Goal: Task Accomplishment & Management: Use online tool/utility

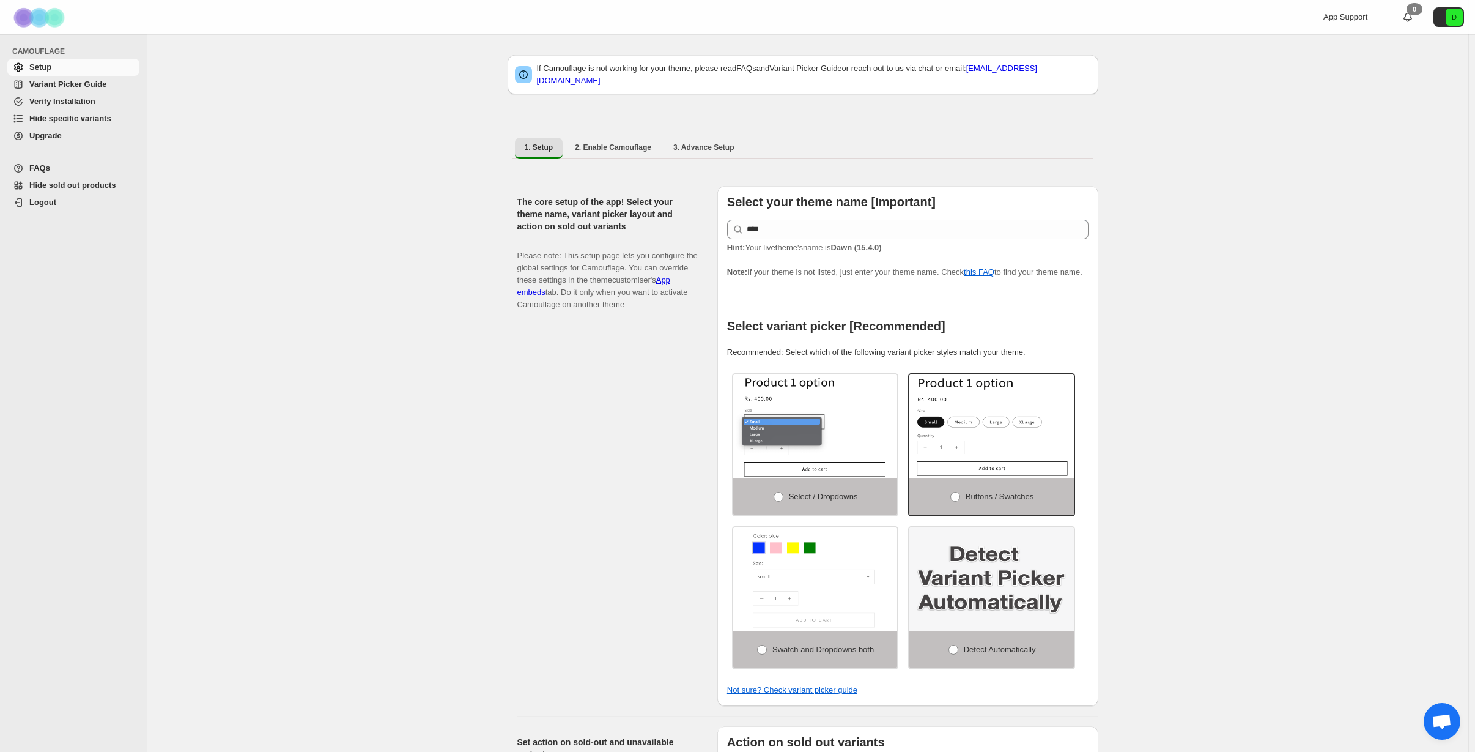
click at [47, 121] on span "Hide specific variants" at bounding box center [70, 118] width 82 height 9
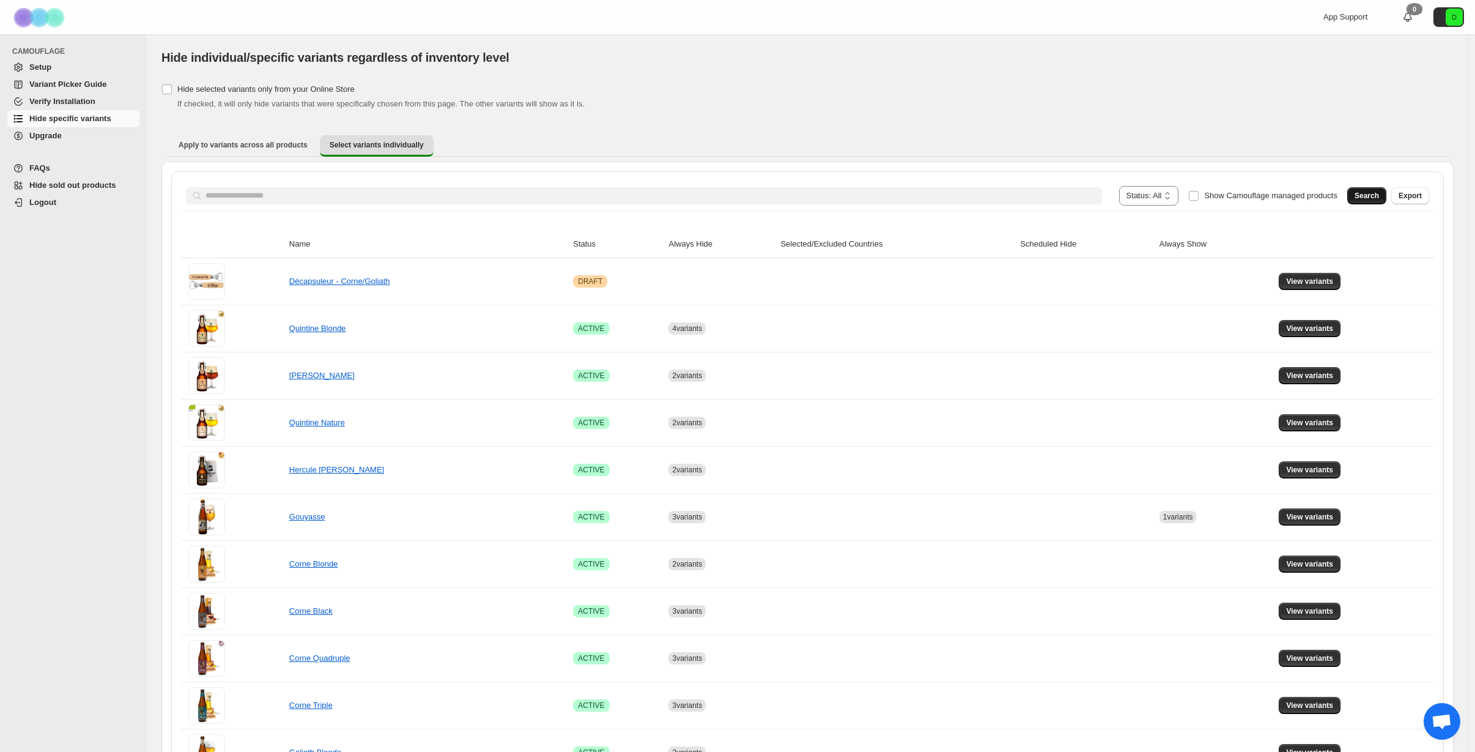
click at [1368, 199] on span "Search" at bounding box center [1367, 196] width 24 height 10
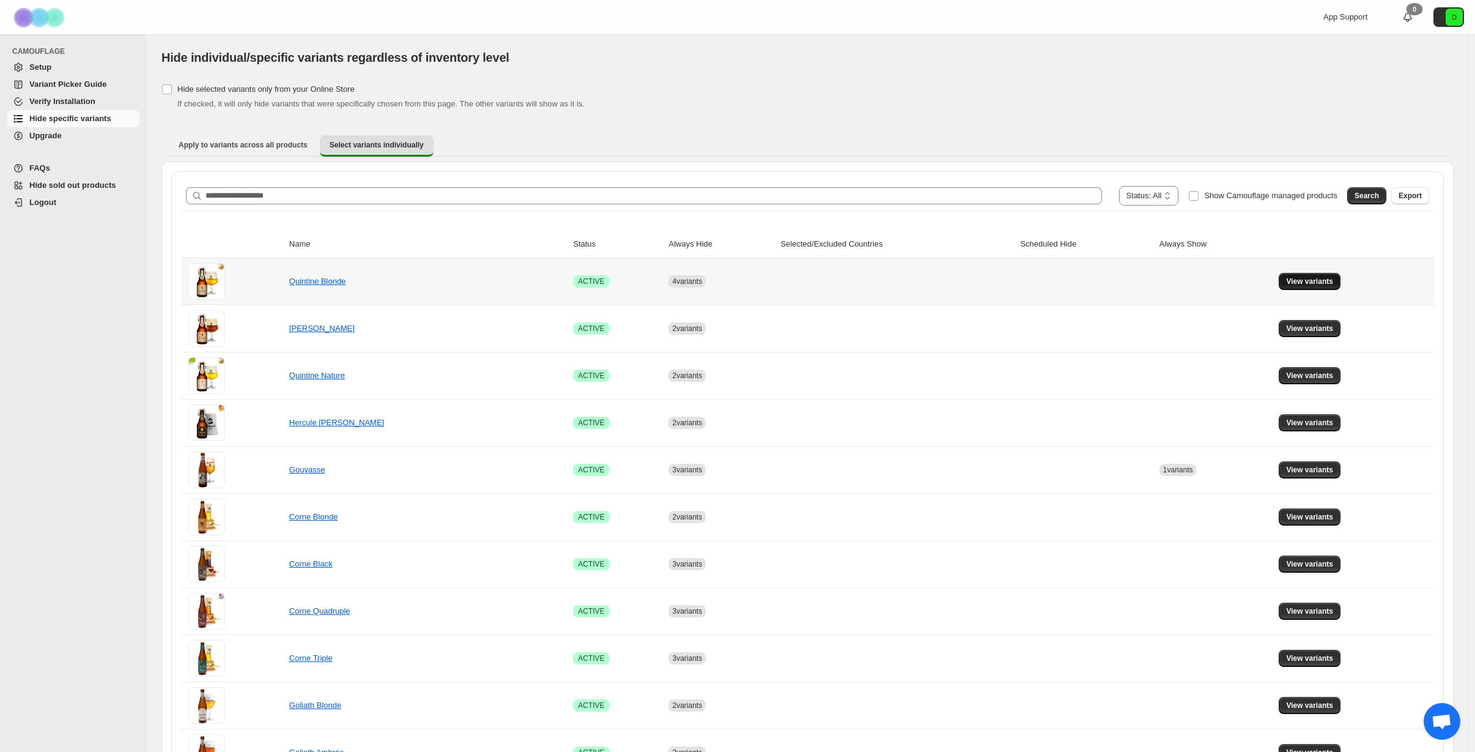
click at [1319, 281] on span "View variants" at bounding box center [1309, 281] width 47 height 10
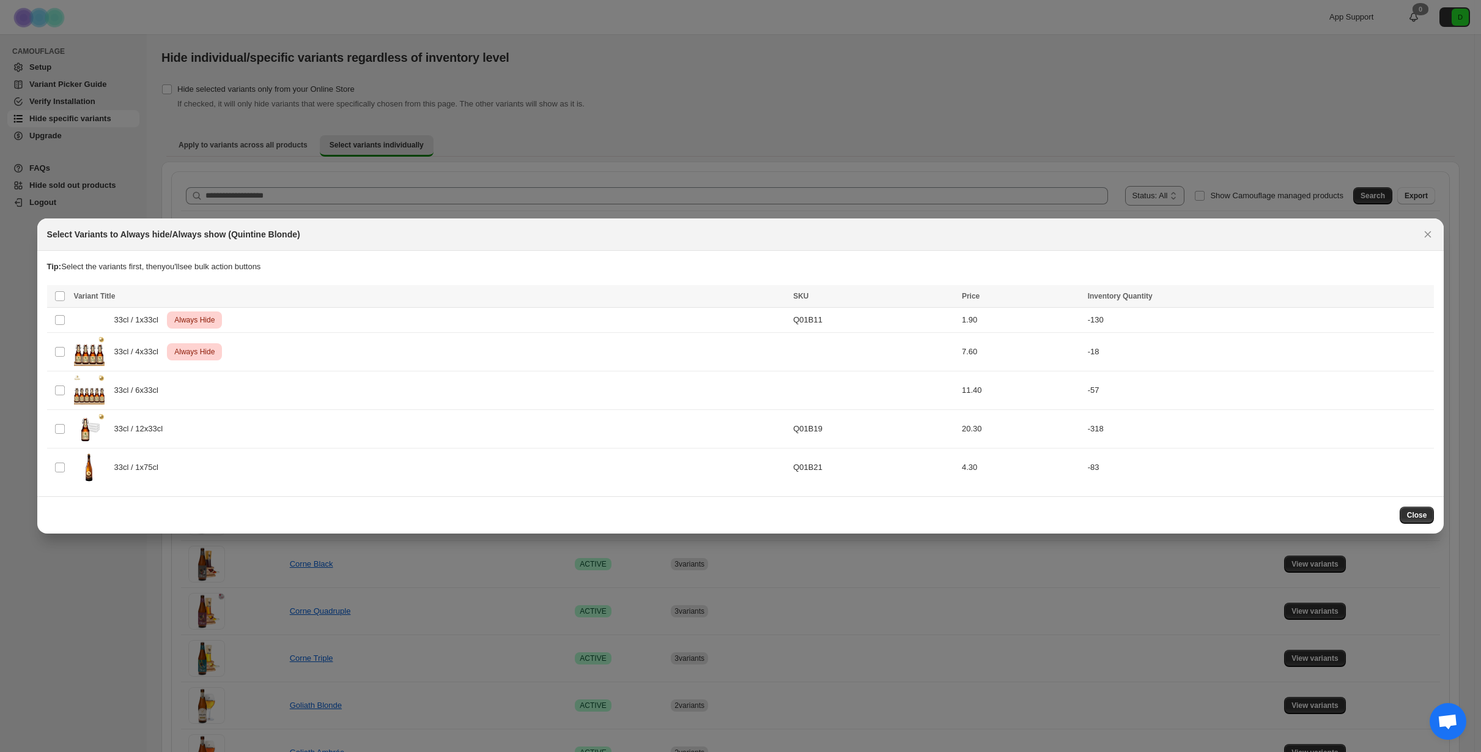
drag, startPoint x: 1423, startPoint y: 234, endPoint x: 1417, endPoint y: 246, distance: 13.4
click at [1421, 233] on button "Close" at bounding box center [1428, 234] width 17 height 17
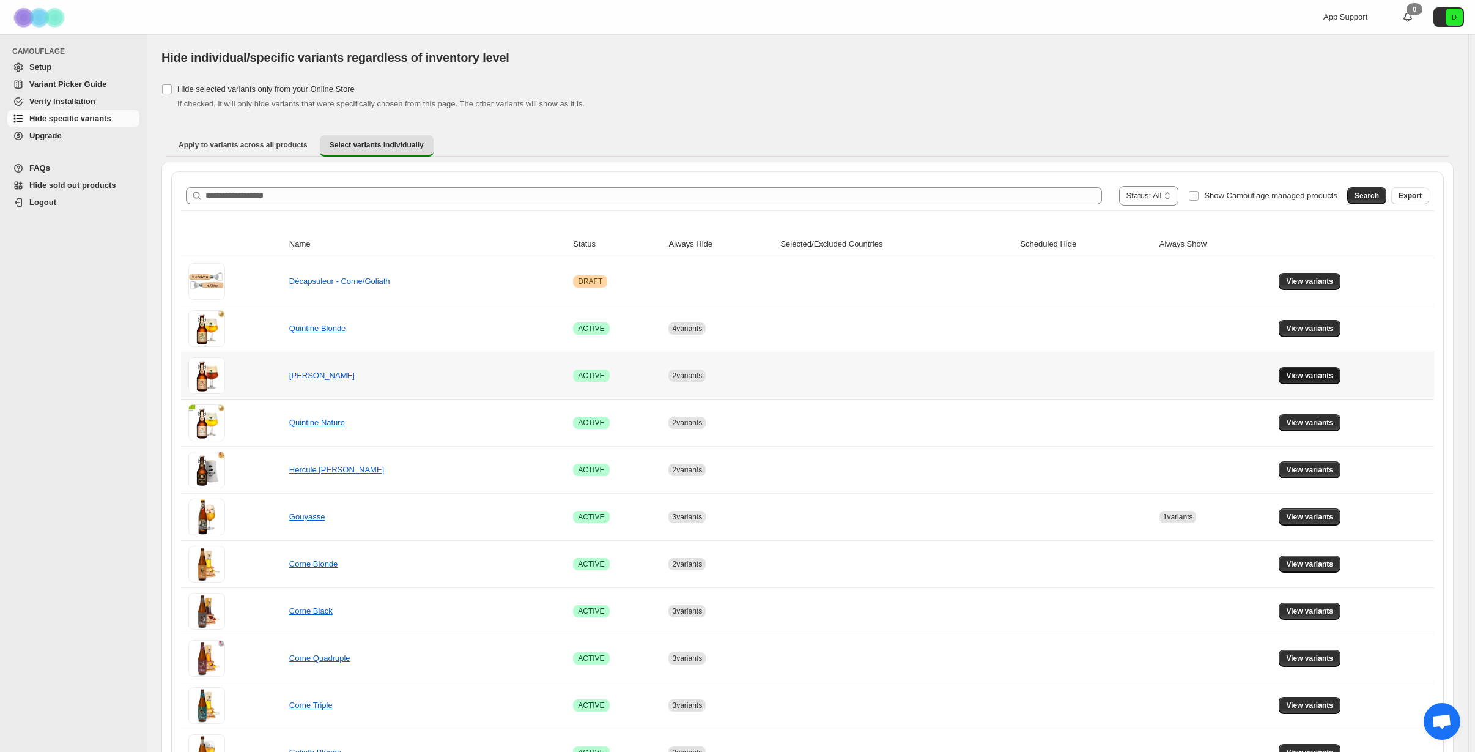
click at [1305, 377] on span "View variants" at bounding box center [1309, 376] width 47 height 10
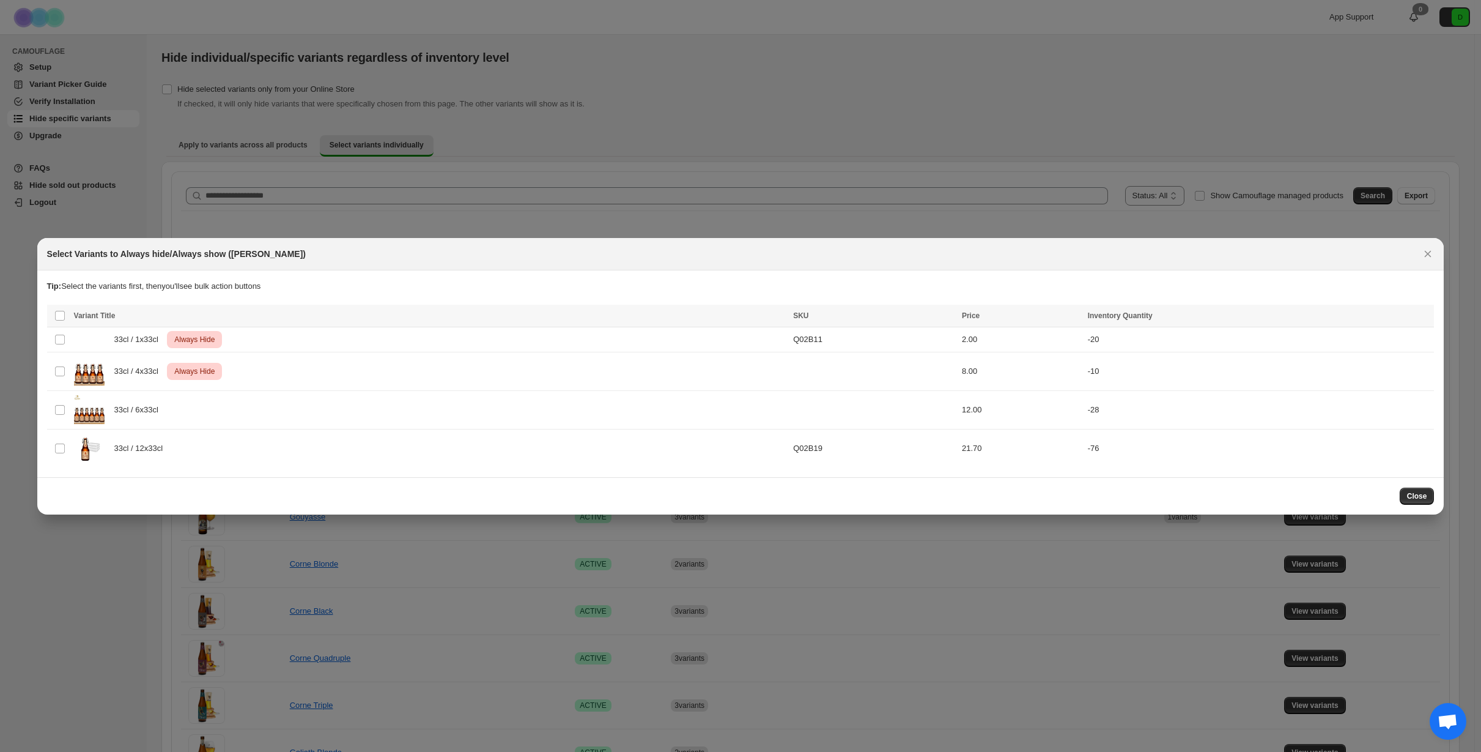
click at [1431, 257] on icon "Close" at bounding box center [1428, 254] width 12 height 12
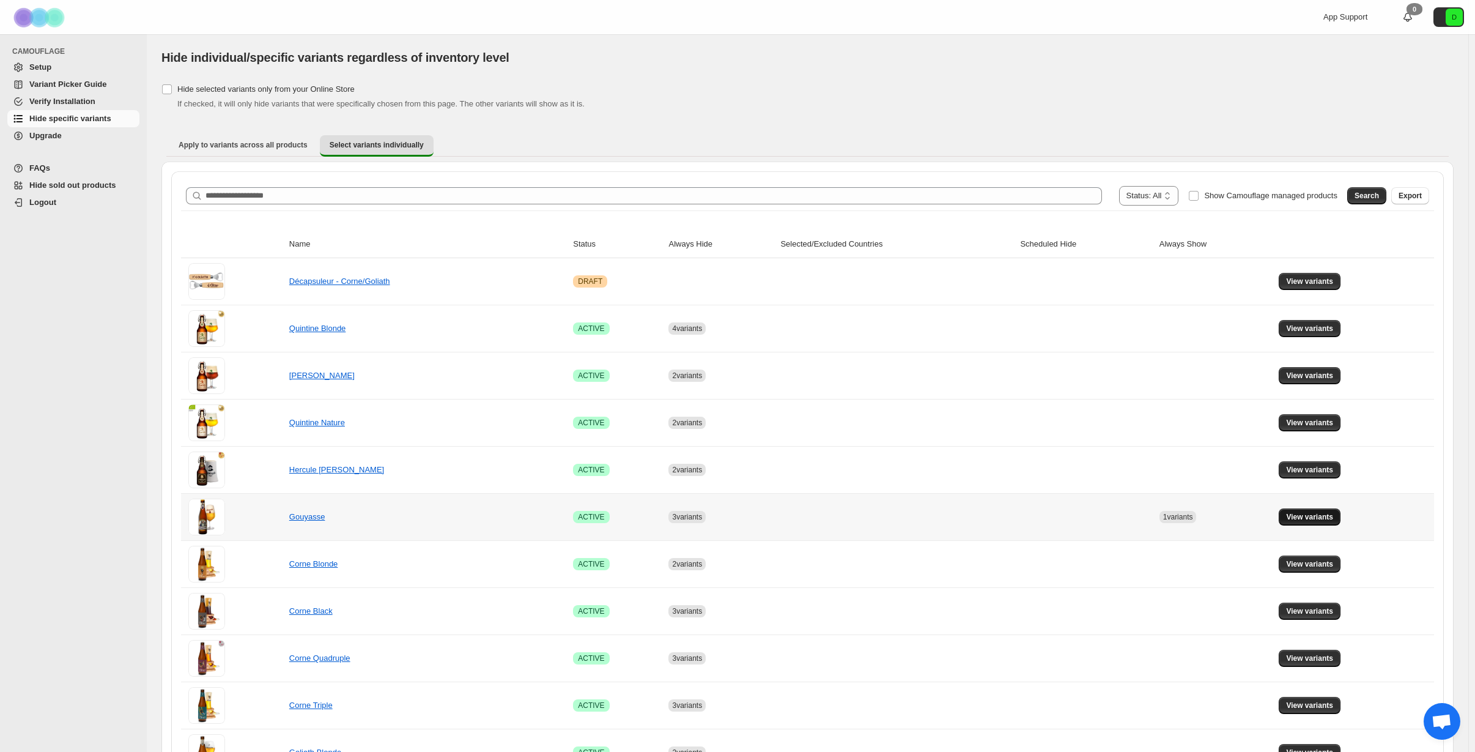
click at [1316, 521] on span "View variants" at bounding box center [1309, 517] width 47 height 10
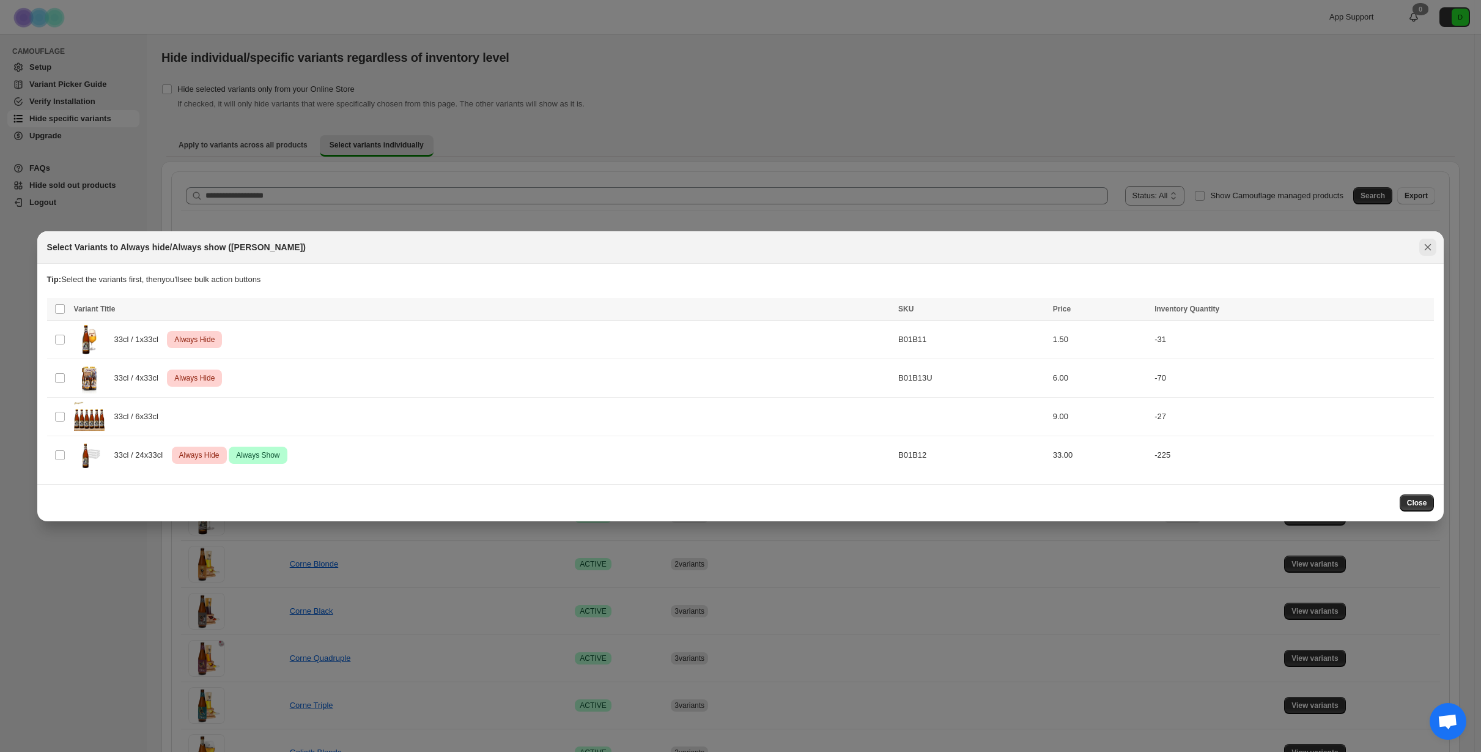
click at [1429, 243] on icon "Close" at bounding box center [1428, 247] width 12 height 12
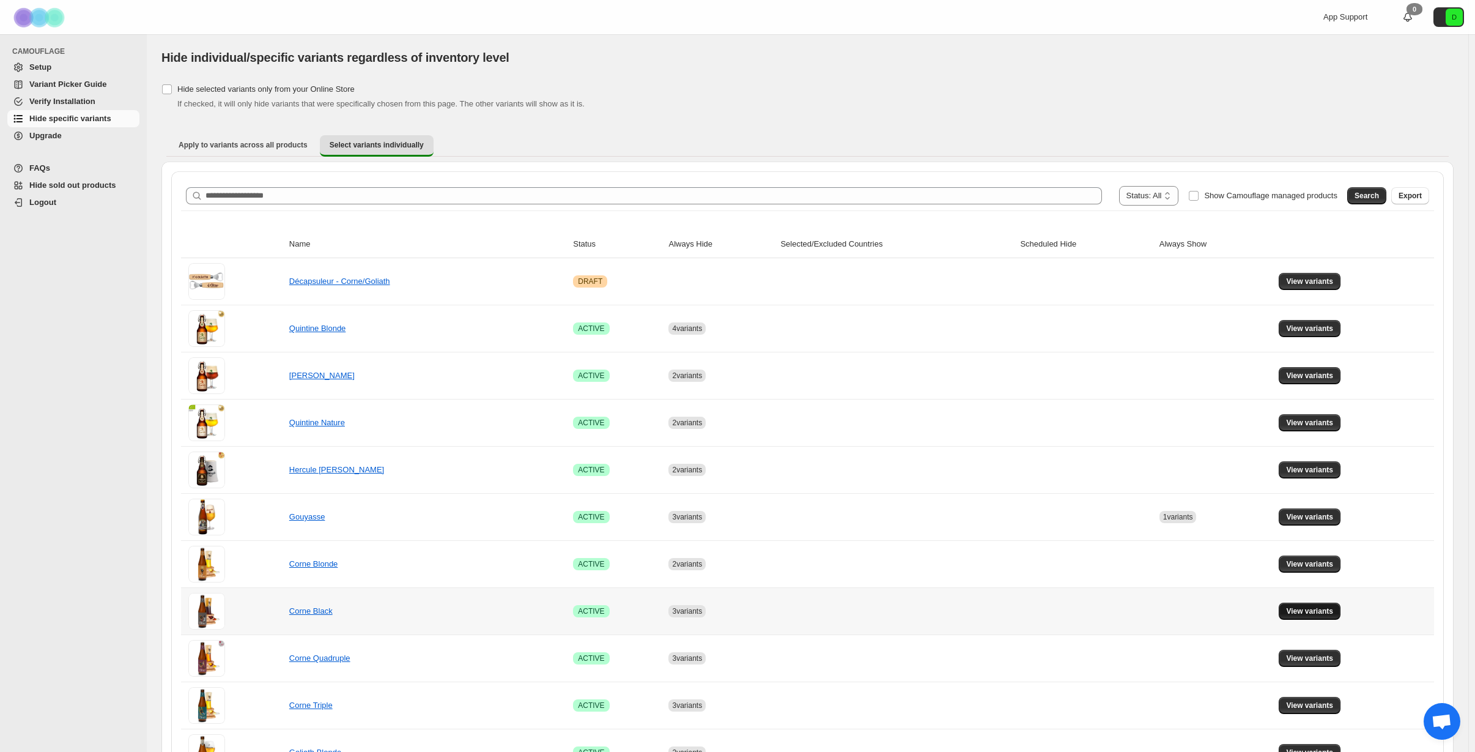
click at [1315, 614] on span "View variants" at bounding box center [1309, 611] width 47 height 10
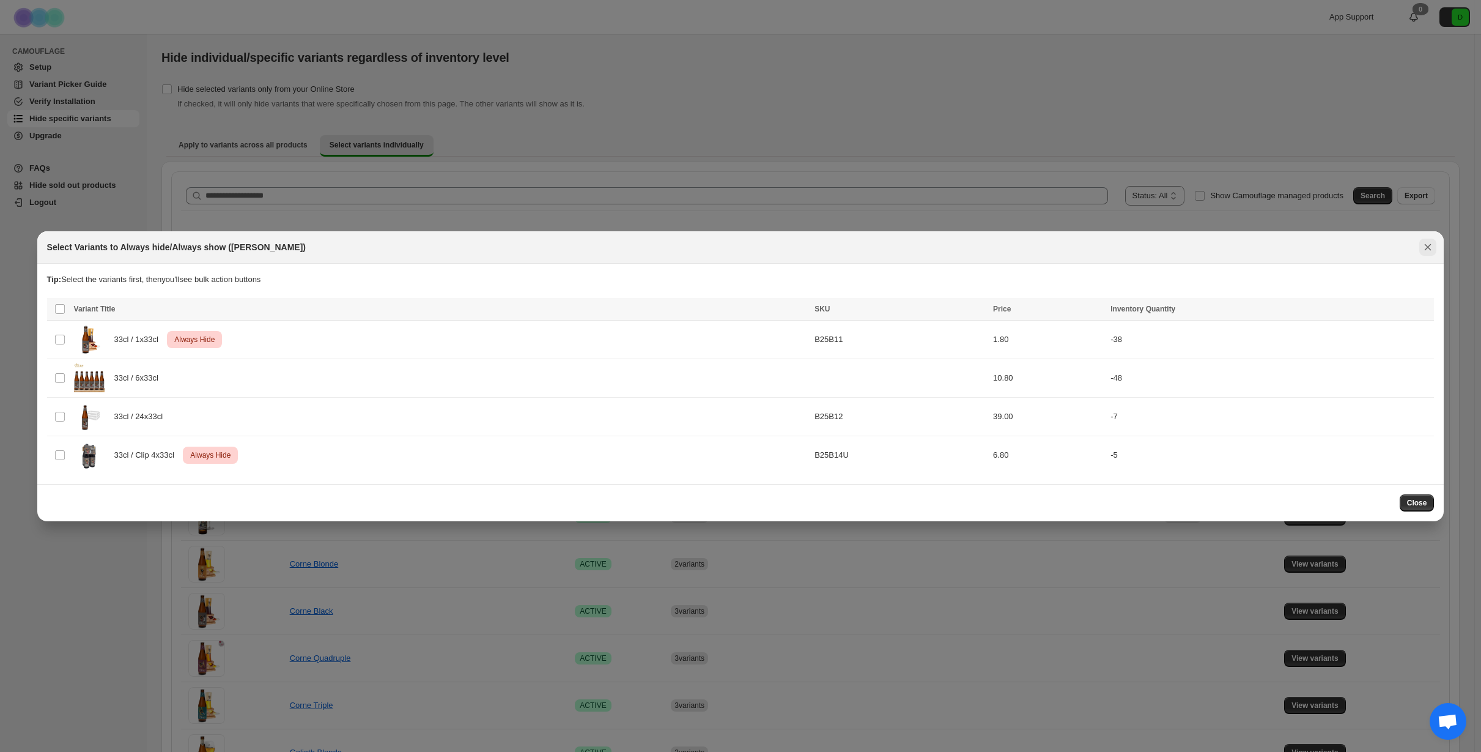
click at [1431, 249] on icon "Close" at bounding box center [1428, 247] width 12 height 12
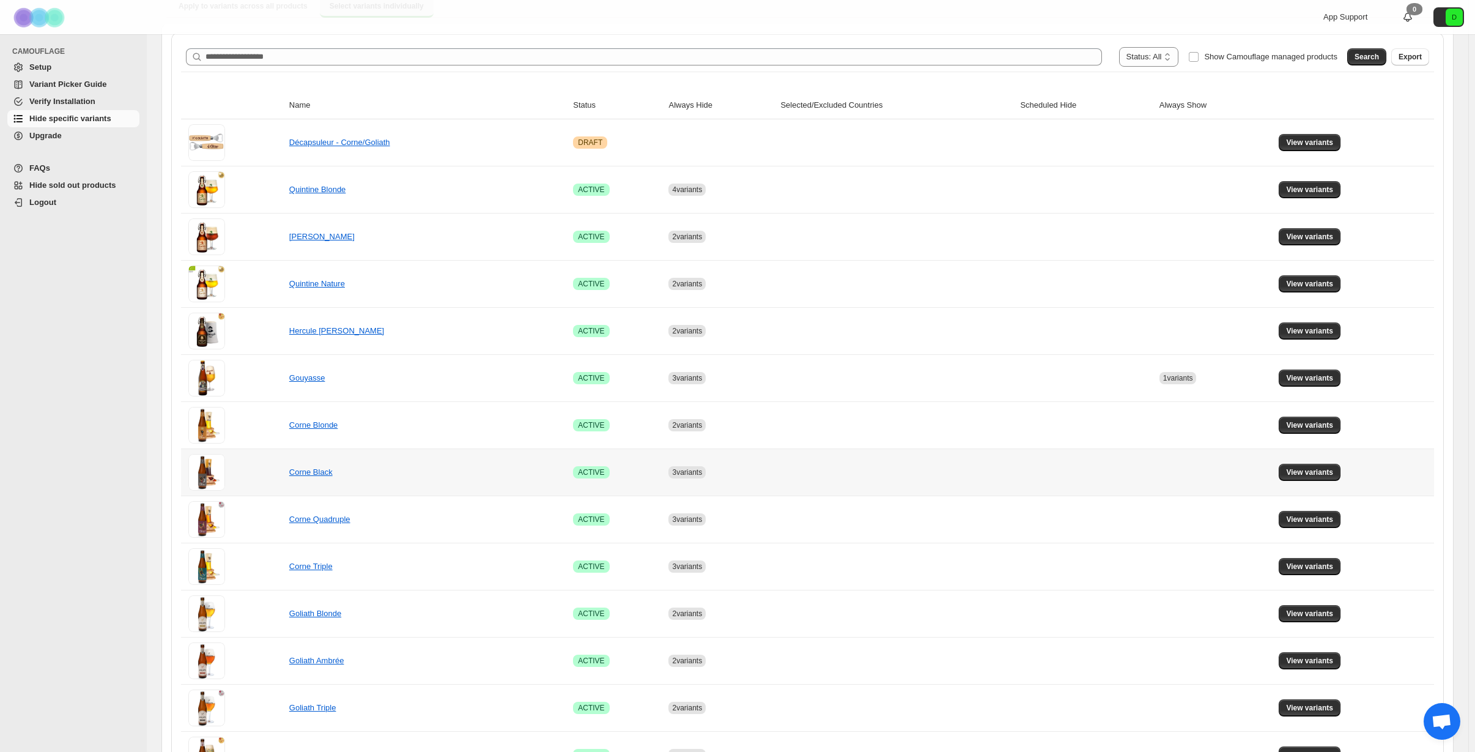
scroll to position [245, 0]
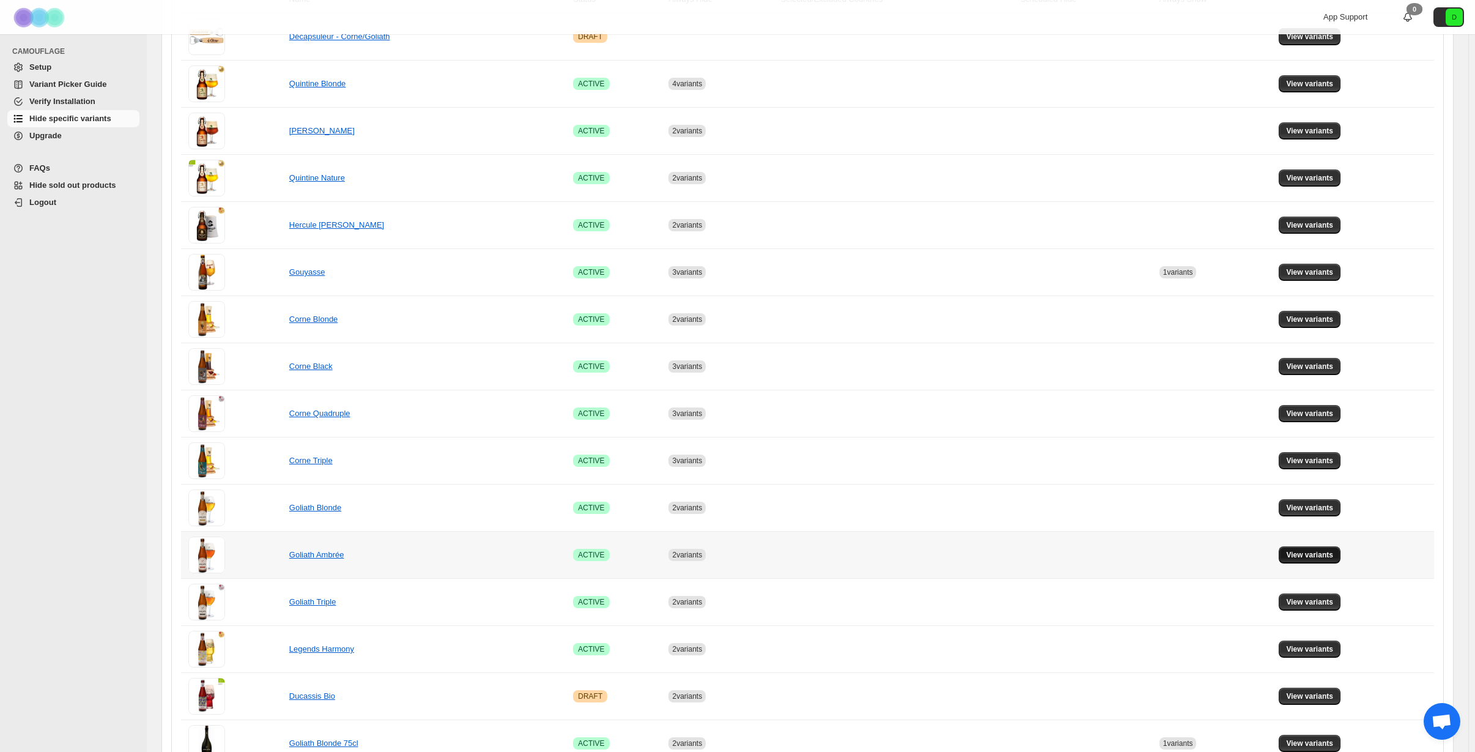
click at [1300, 560] on button "View variants" at bounding box center [1310, 554] width 62 height 17
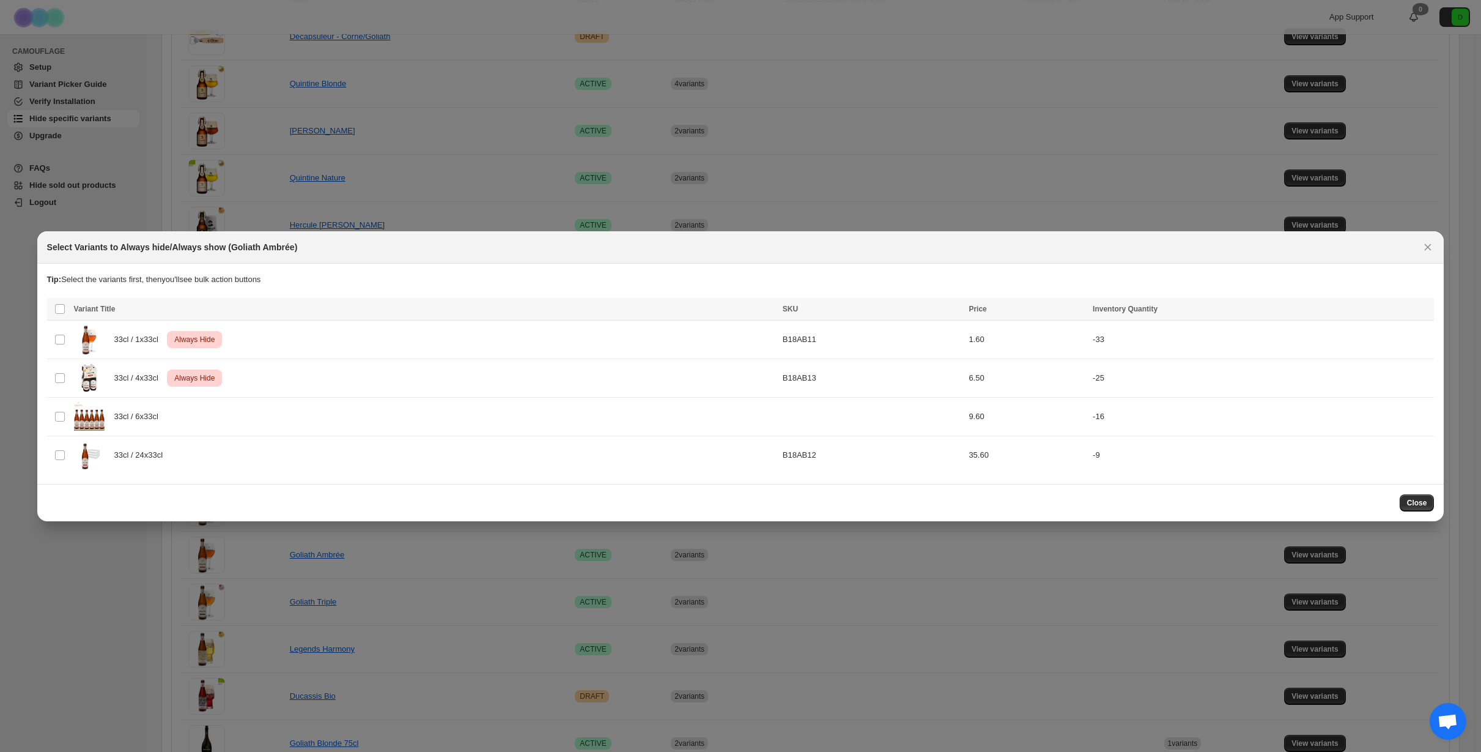
click at [1430, 500] on button "Close" at bounding box center [1417, 502] width 35 height 17
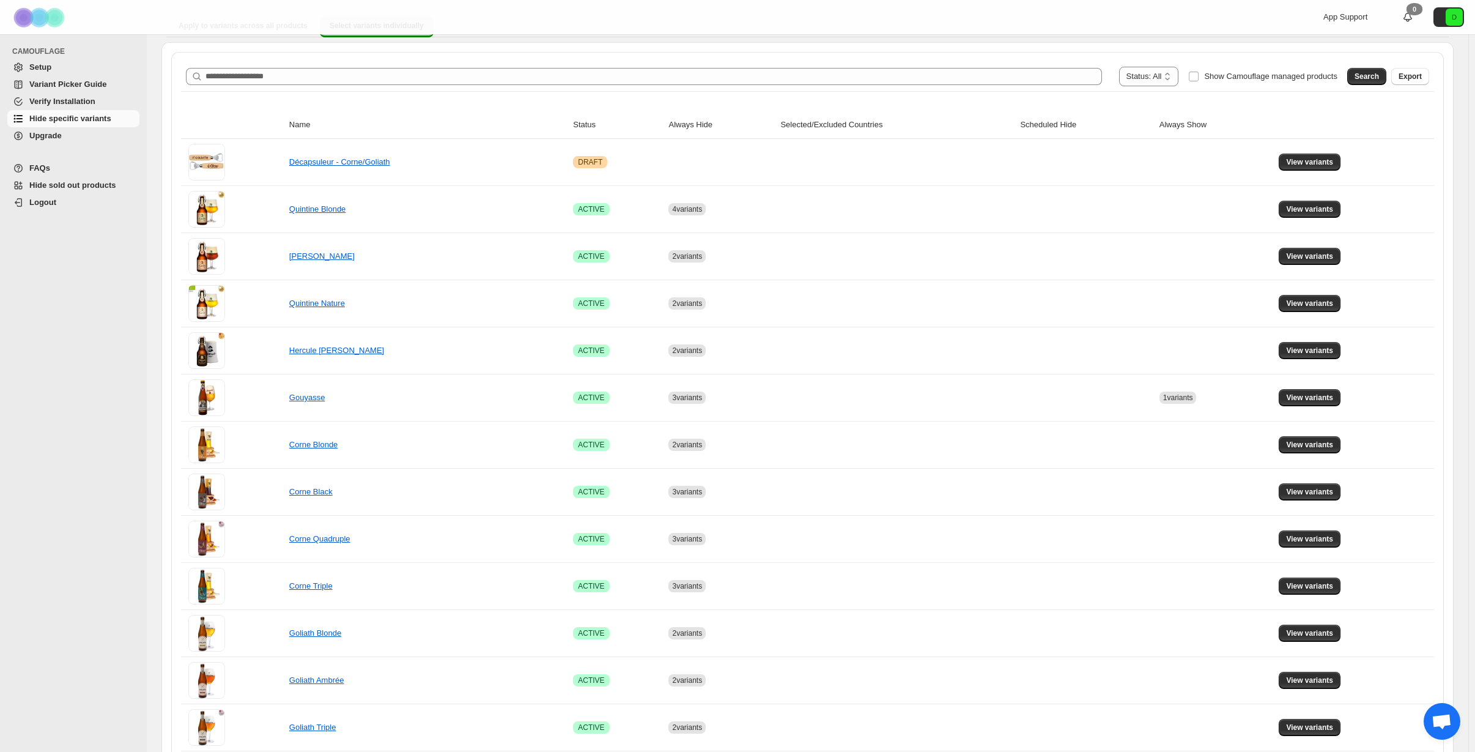
scroll to position [0, 0]
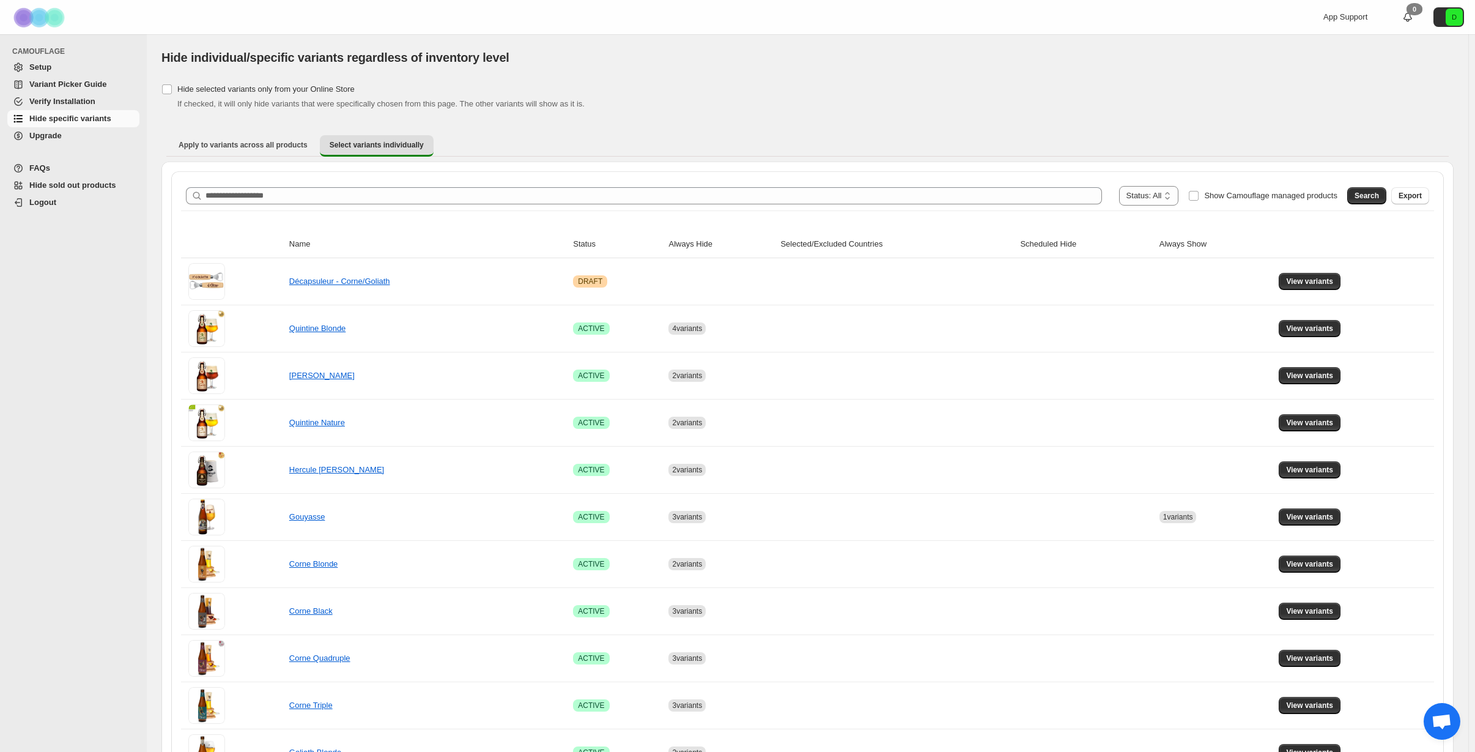
click at [32, 200] on span "Logout" at bounding box center [42, 202] width 27 height 9
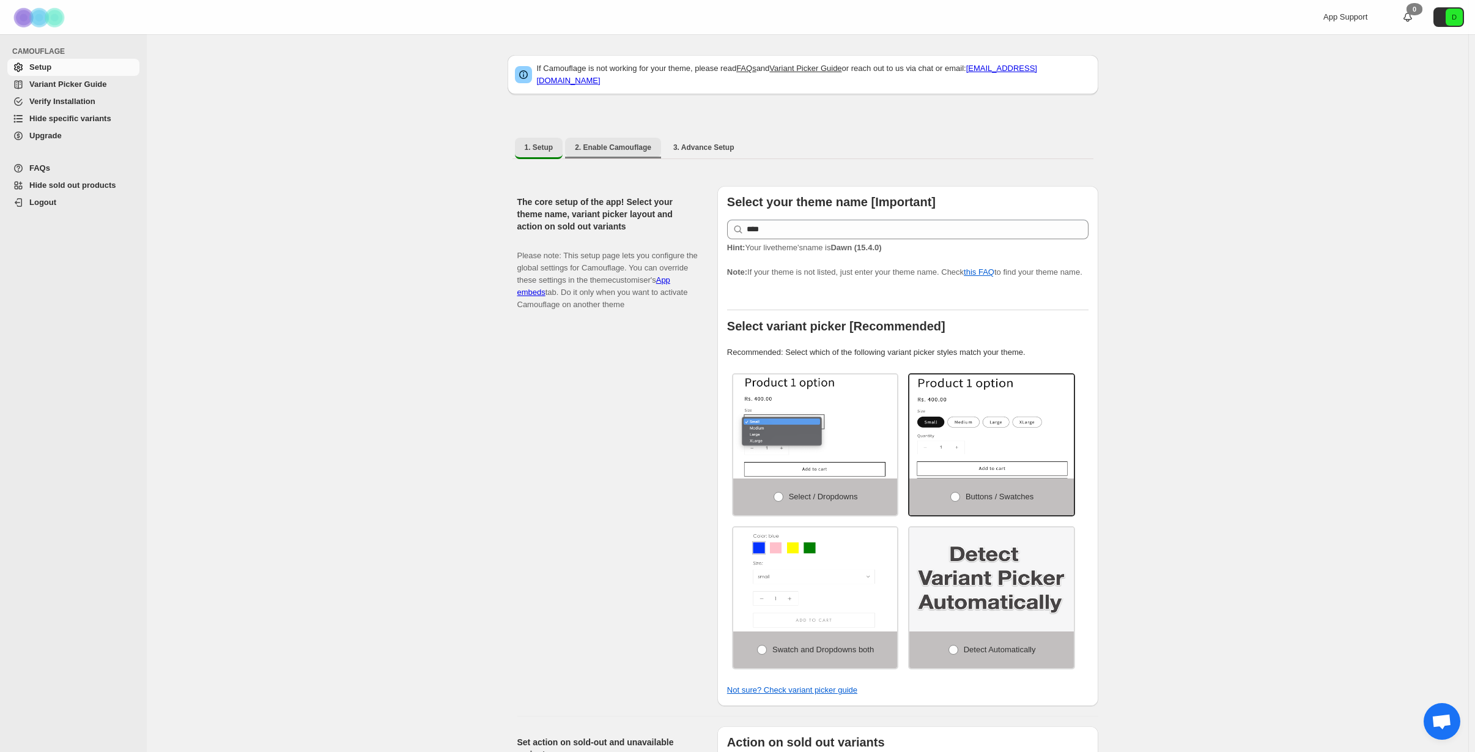
click at [598, 144] on span "2. Enable Camouflage" at bounding box center [613, 148] width 76 height 10
select select "**********"
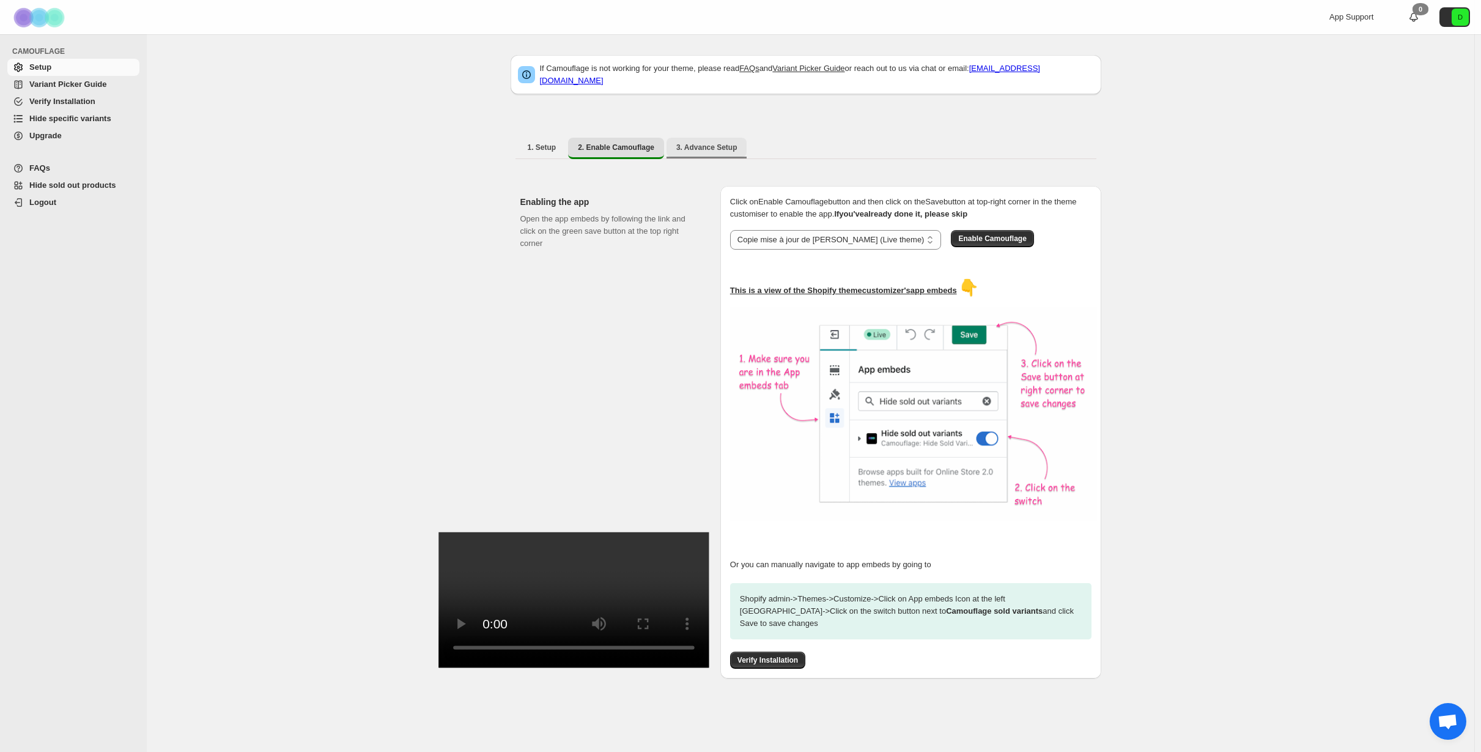
click at [695, 143] on span "3. Advance Setup" at bounding box center [706, 148] width 61 height 10
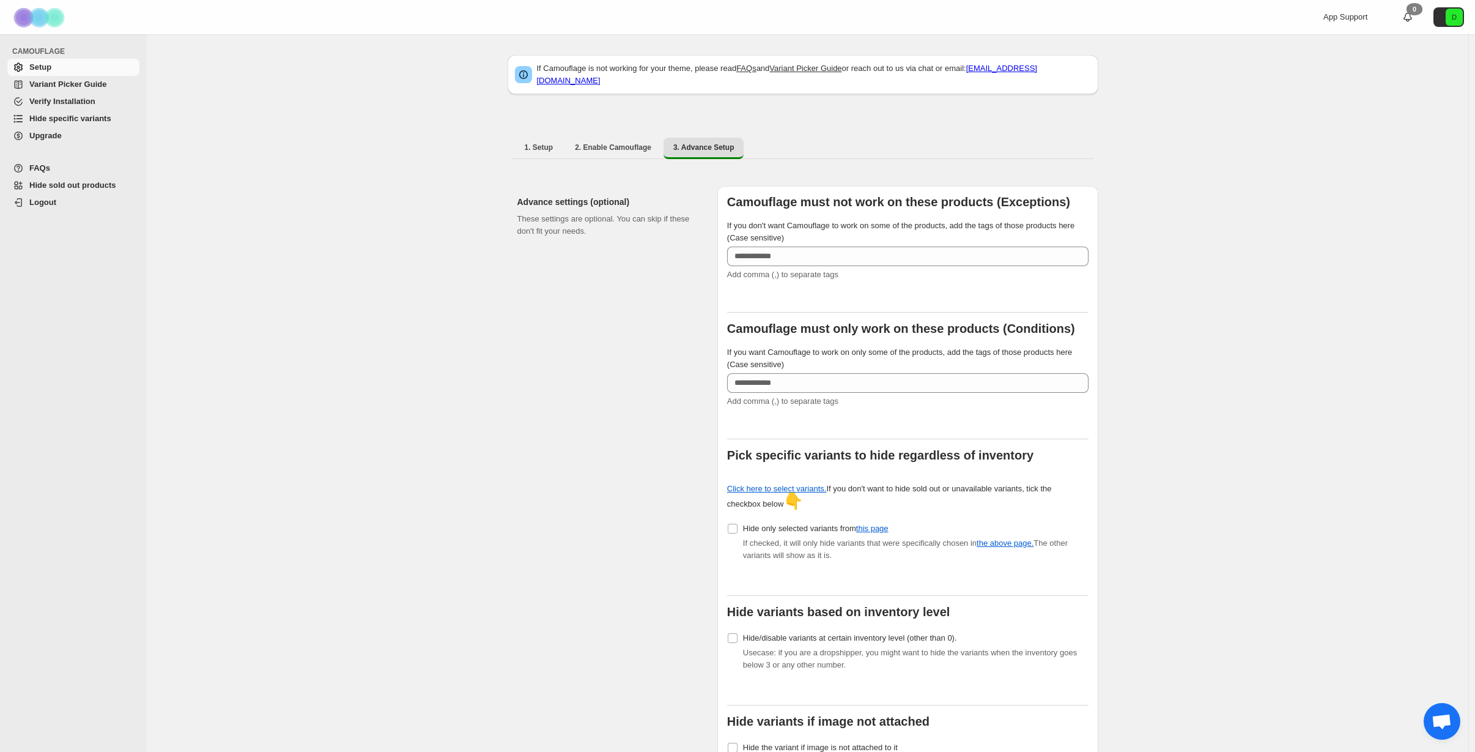
click at [59, 101] on span "Verify Installation" at bounding box center [62, 101] width 66 height 9
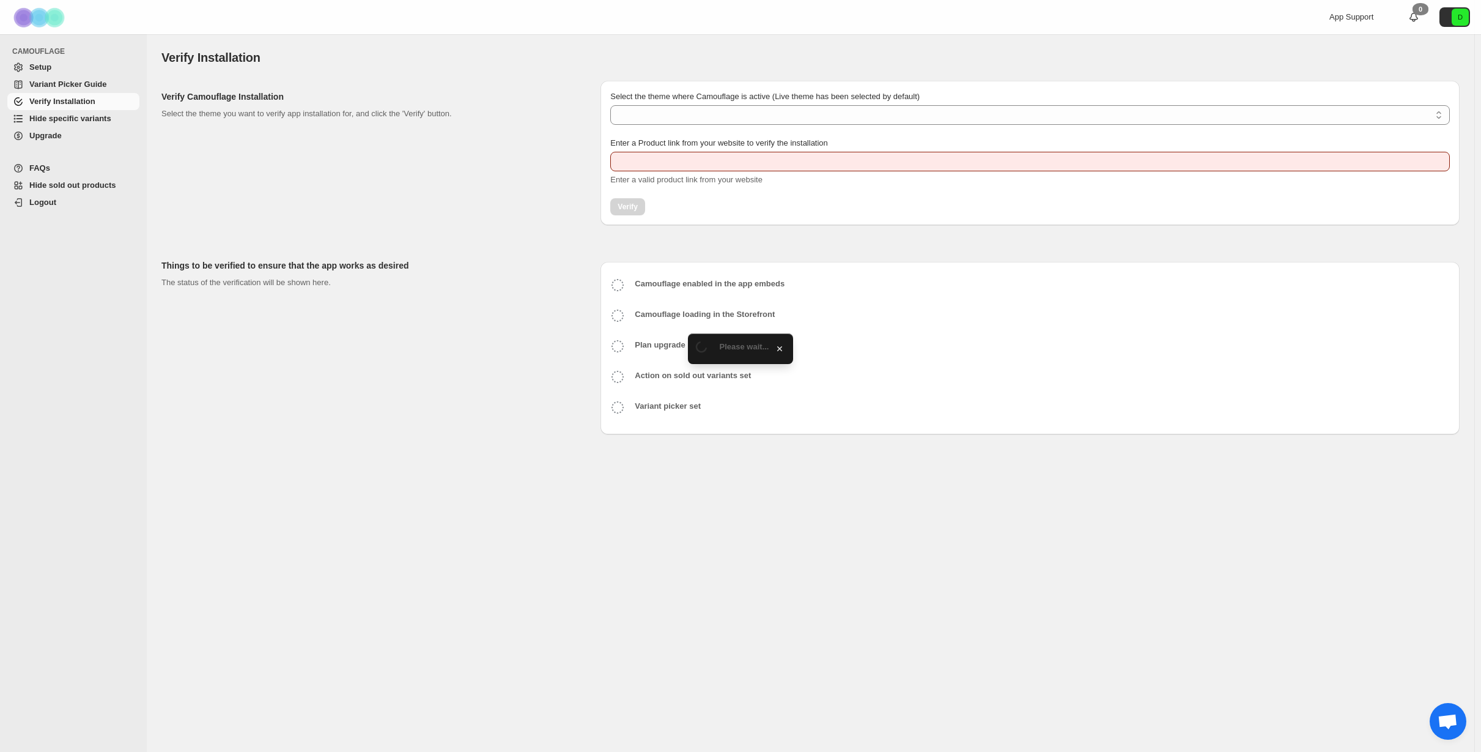
type input "**********"
select select "**********"
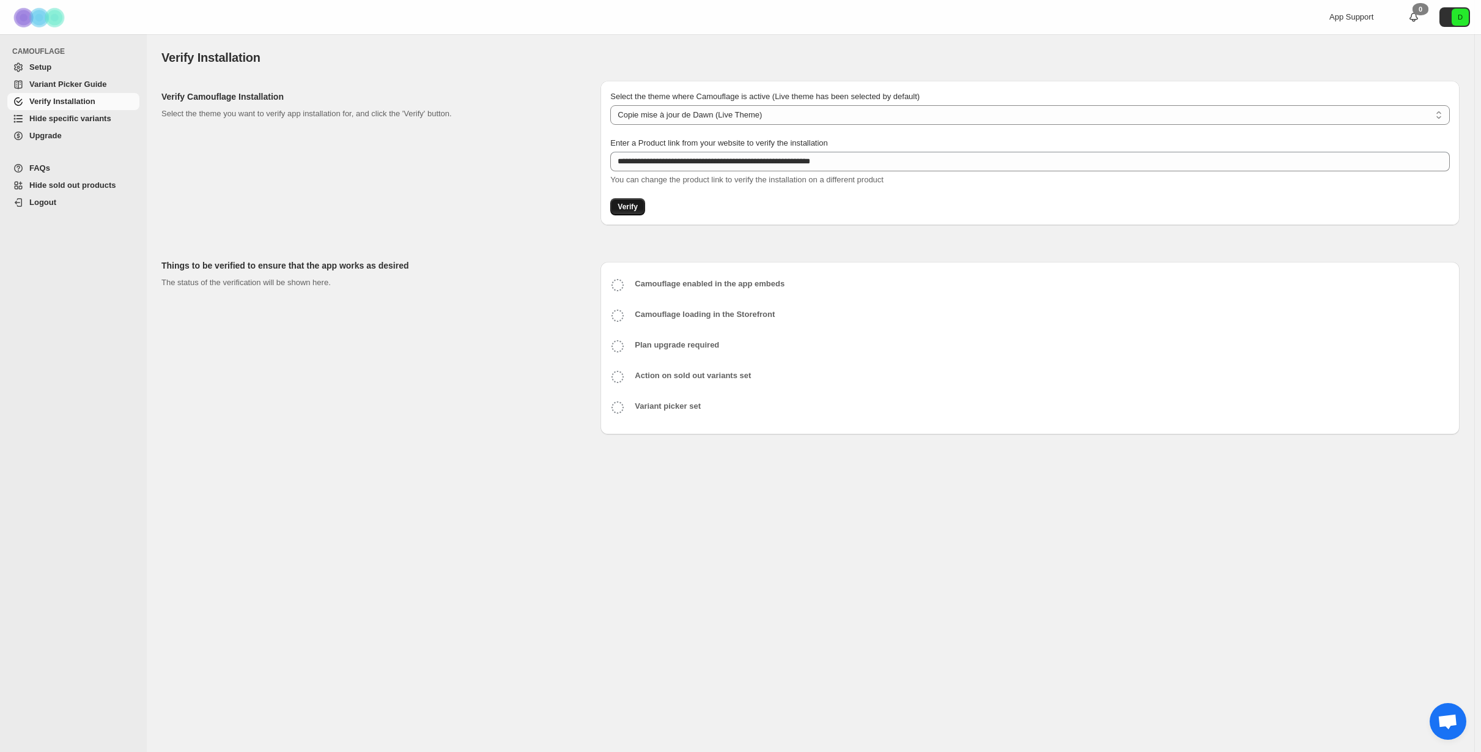
click at [630, 207] on span "Verify" at bounding box center [628, 207] width 20 height 10
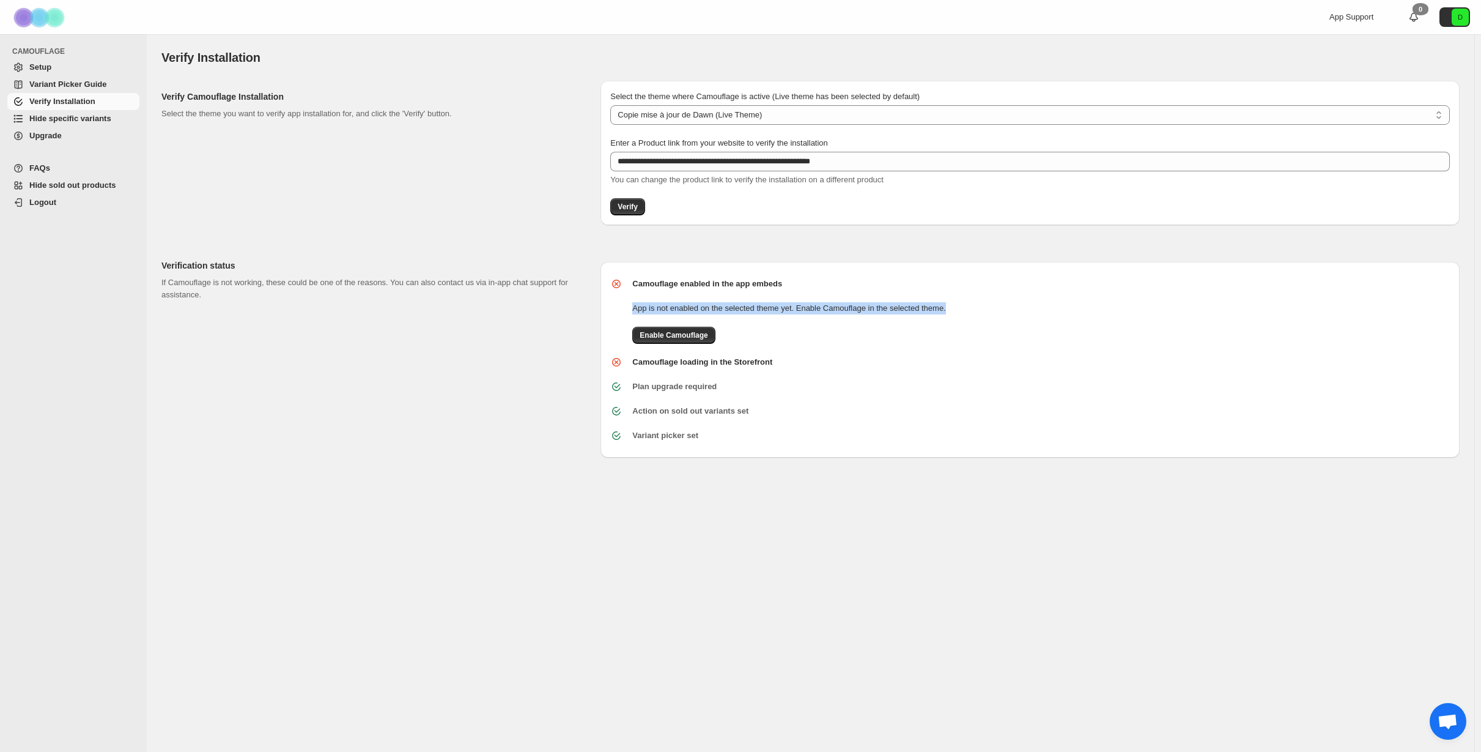
drag, startPoint x: 631, startPoint y: 308, endPoint x: 945, endPoint y: 303, distance: 313.8
click at [945, 303] on div "Camouflage enabled in the app embeds App is not enabled on the selected theme y…" at bounding box center [1026, 306] width 850 height 76
copy p "App is not enabled on the selected theme yet. Enable Camouflage in the selected…"
click at [670, 336] on span "Enable Camouflage" at bounding box center [674, 335] width 68 height 10
click at [631, 207] on span "Verify" at bounding box center [628, 207] width 20 height 10
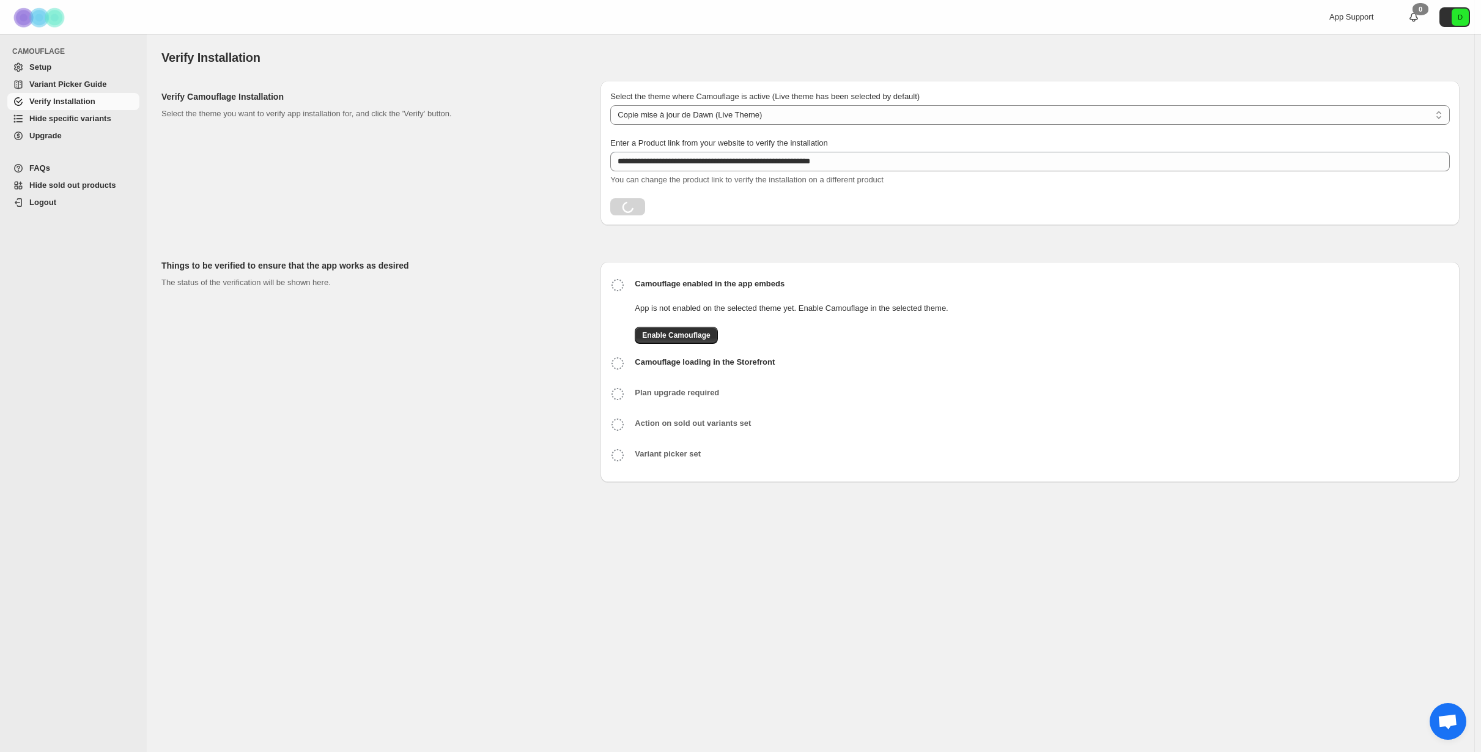
click at [449, 402] on div "Things to be verified to ensure that the app works as desired The status of the…" at bounding box center [375, 366] width 429 height 232
